Goal: Navigation & Orientation: Find specific page/section

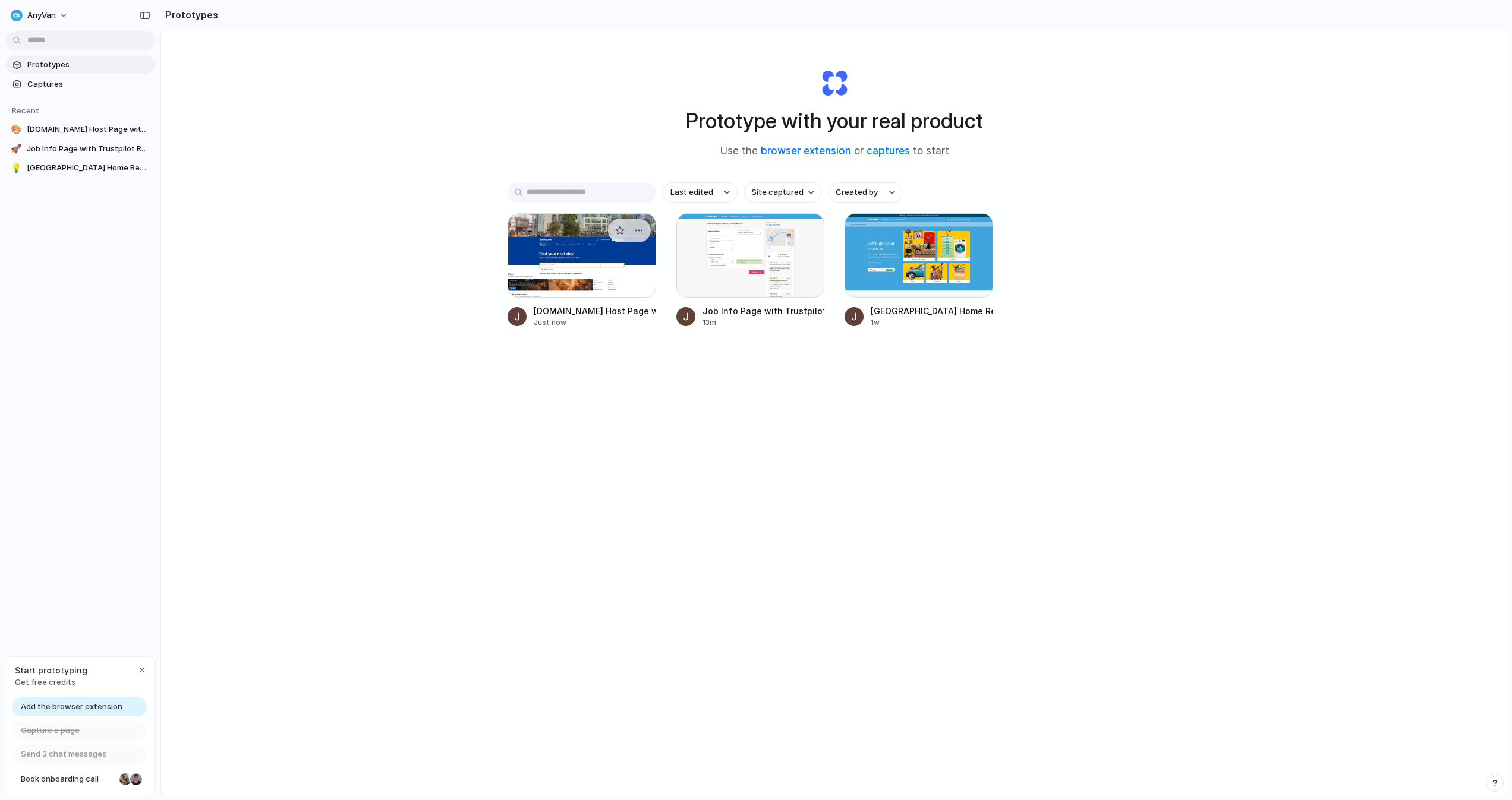
click at [577, 260] on div at bounding box center [582, 255] width 149 height 84
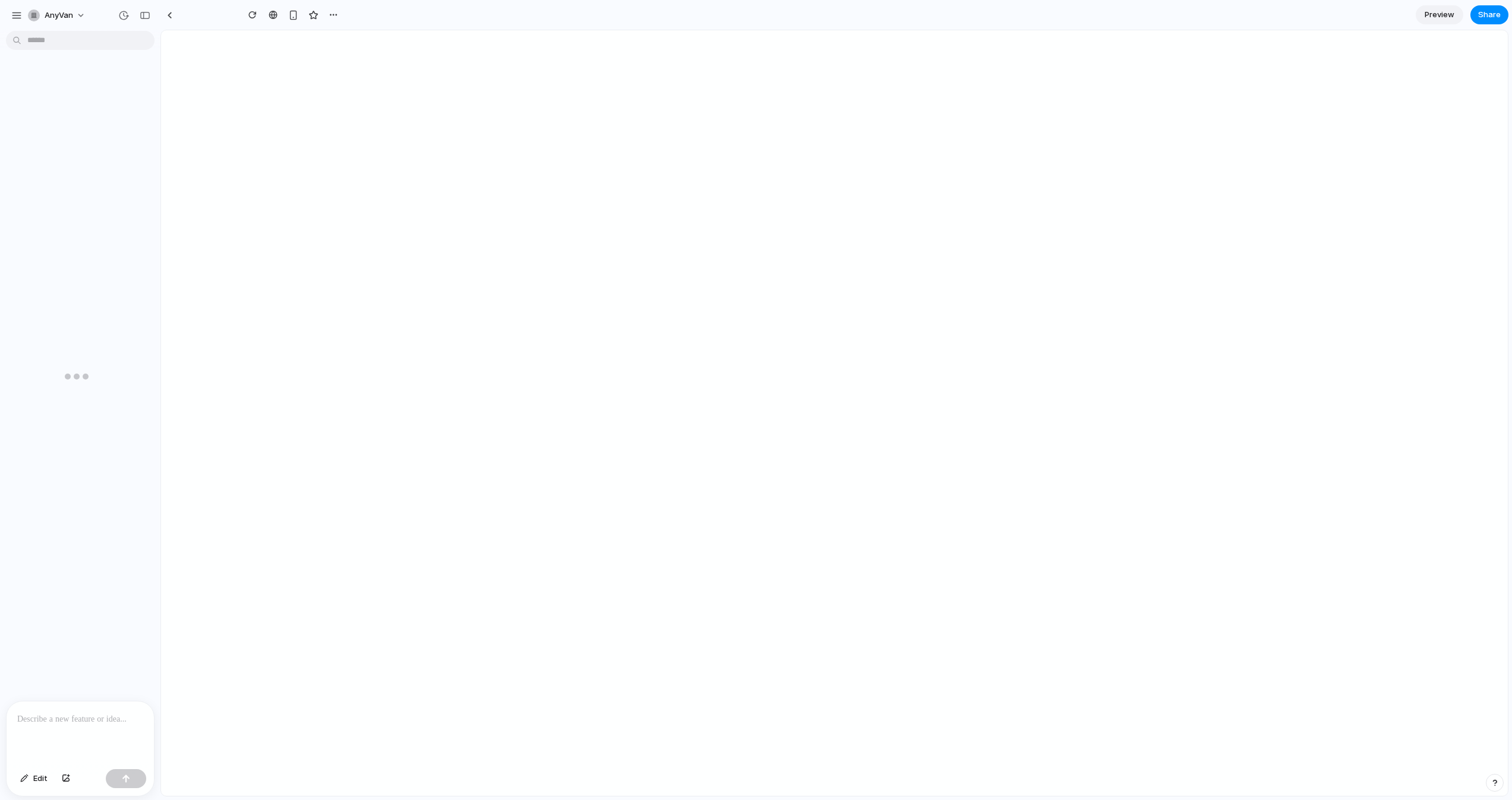
type input "**********"
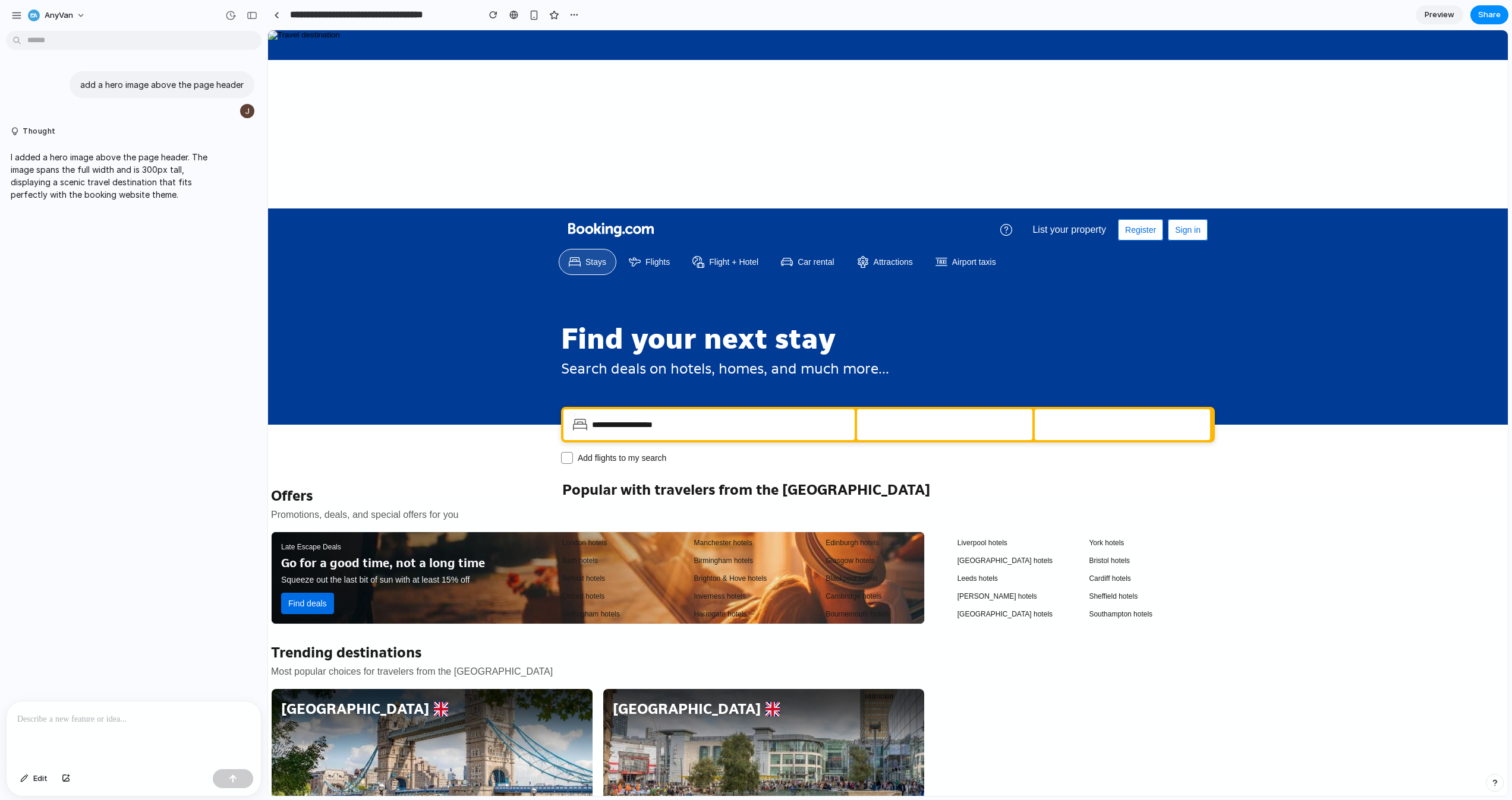
click at [340, 40] on img at bounding box center [304, 36] width 72 height 10
drag, startPoint x: 47, startPoint y: 178, endPoint x: 178, endPoint y: 197, distance: 132.4
click at [178, 197] on p "I added a hero image above the page header. The image spans the full width and …" at bounding box center [110, 176] width 199 height 50
click at [200, 197] on p "I added a hero image above the page header. The image spans the full width and …" at bounding box center [110, 176] width 199 height 50
click at [340, 40] on img at bounding box center [304, 36] width 72 height 10
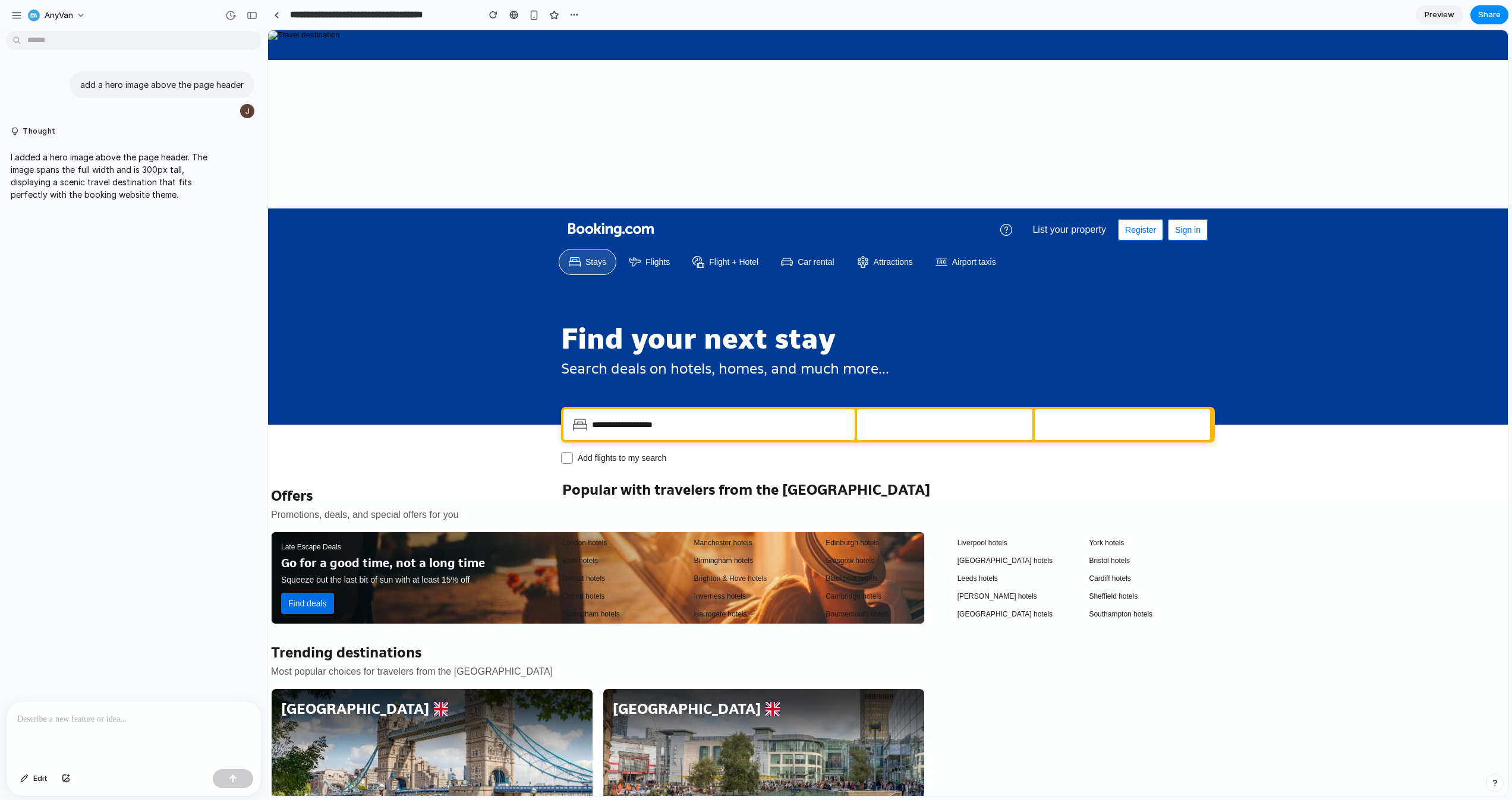
click at [340, 40] on img at bounding box center [304, 36] width 72 height 10
drag, startPoint x: 914, startPoint y: 100, endPoint x: 826, endPoint y: 166, distance: 110.0
click at [340, 40] on img at bounding box center [304, 36] width 72 height 10
click at [249, 23] on button "button" at bounding box center [252, 15] width 19 height 19
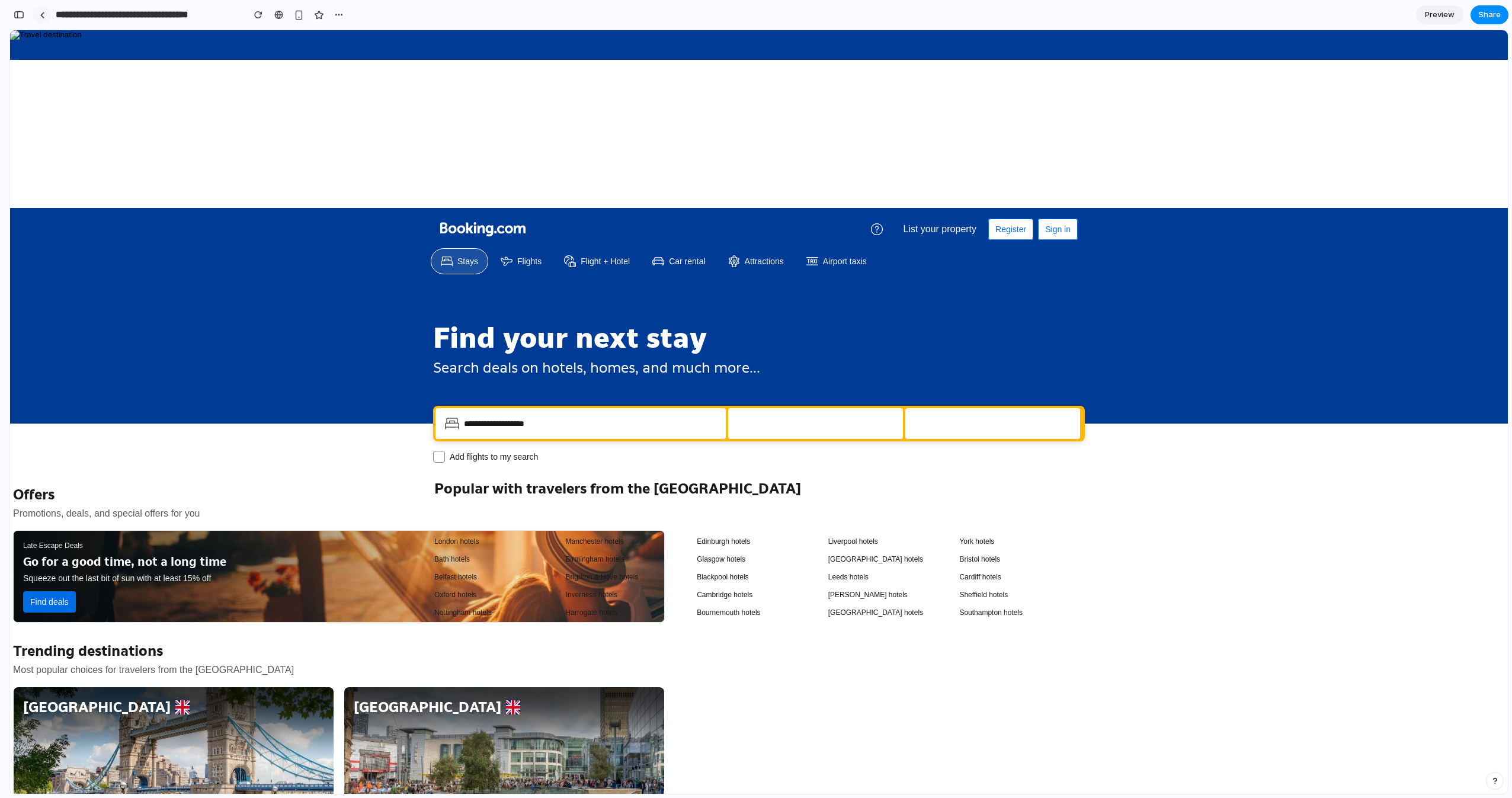
click at [45, 12] on link at bounding box center [42, 14] width 18 height 18
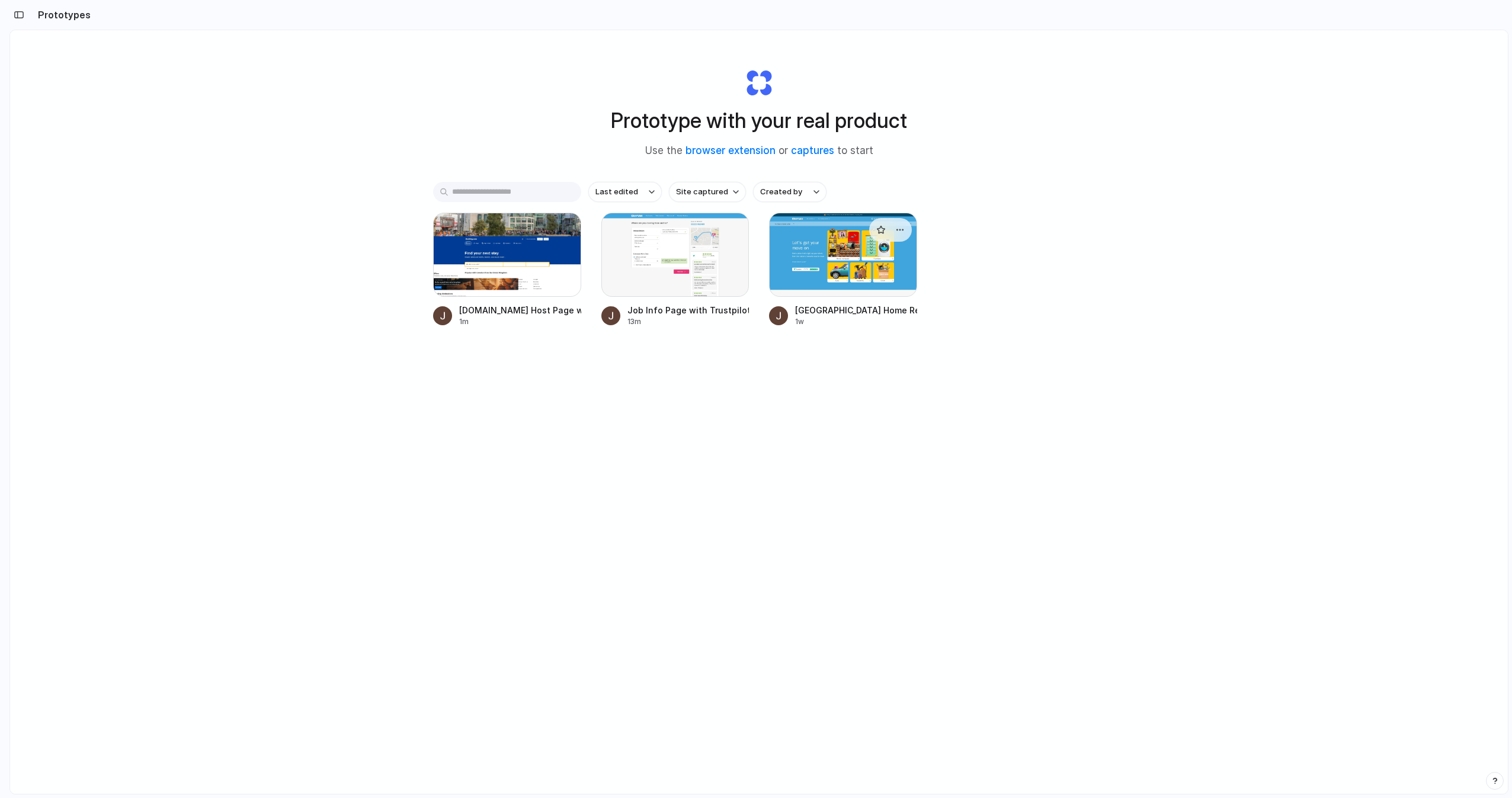
click at [838, 263] on div at bounding box center [843, 254] width 148 height 84
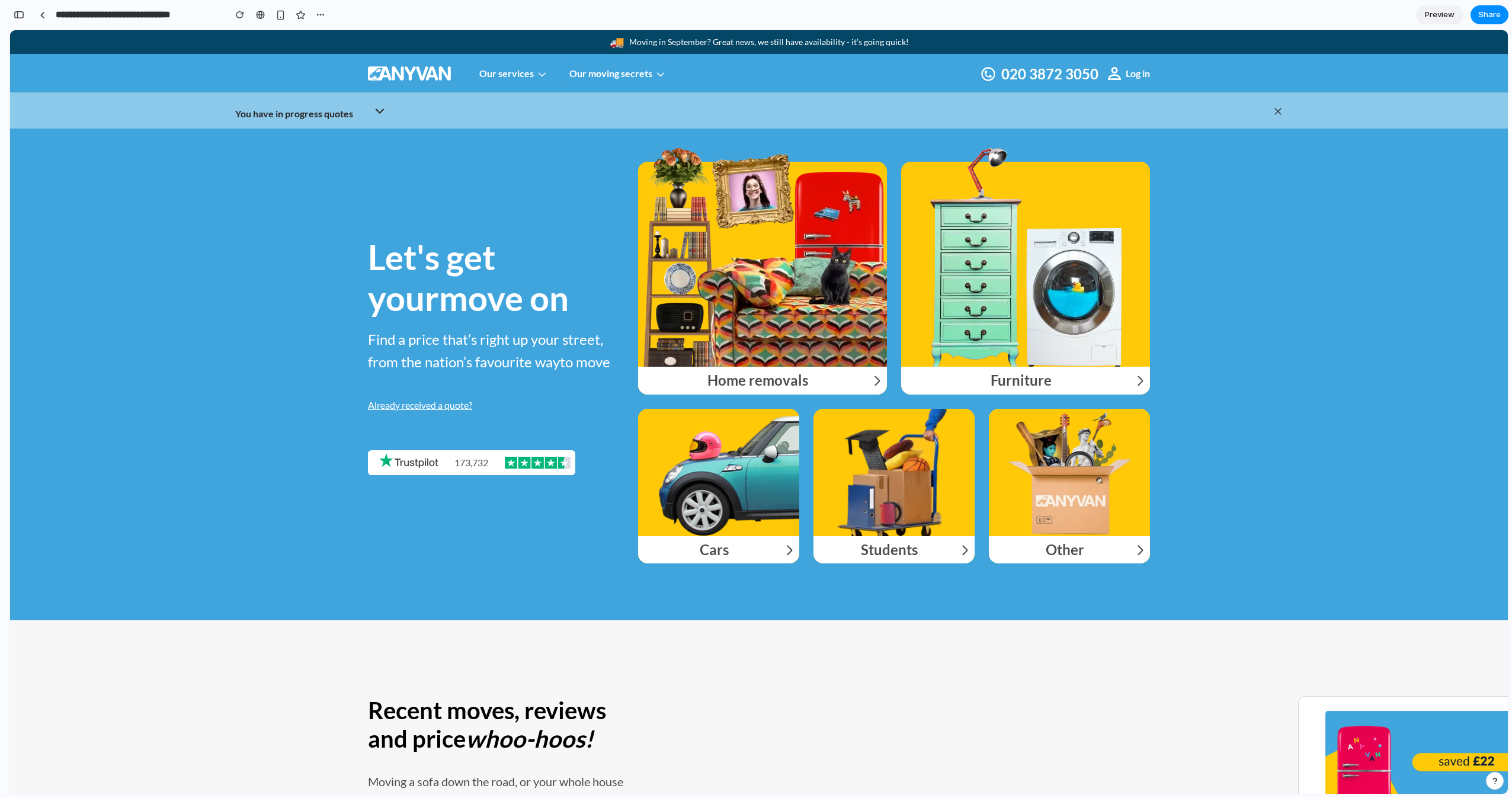
click at [739, 274] on div "Get Instant Prices" at bounding box center [762, 257] width 249 height 219
